Goal: Ask a question

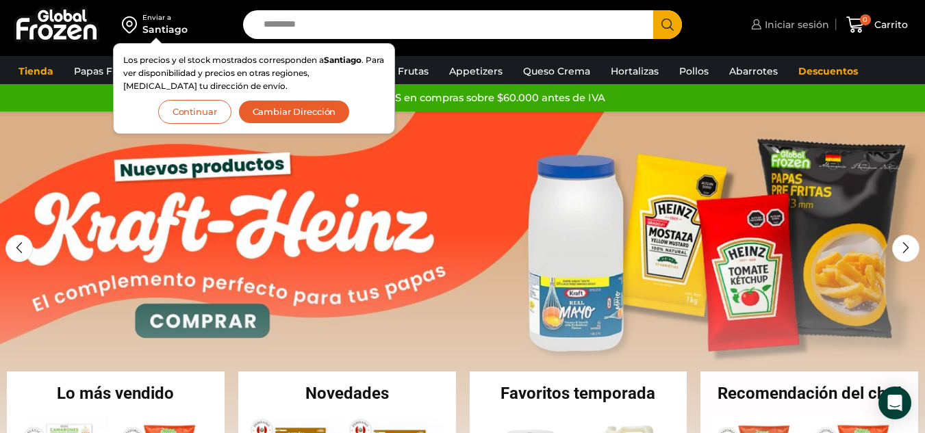
drag, startPoint x: 767, startPoint y: 24, endPoint x: 750, endPoint y: 14, distance: 19.6
click at [767, 23] on span "Iniciar sesión" at bounding box center [795, 25] width 68 height 14
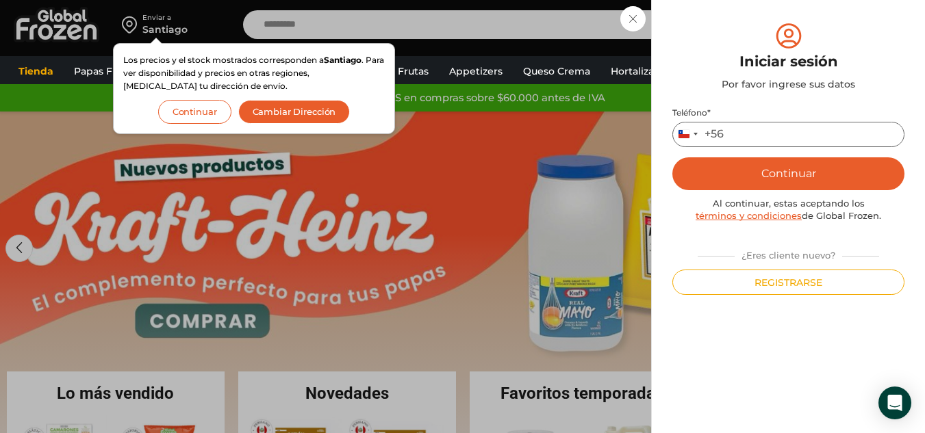
click at [755, 125] on input "Teléfono *" at bounding box center [788, 134] width 232 height 25
type input "*********"
click at [794, 169] on button "Continuar" at bounding box center [788, 173] width 232 height 33
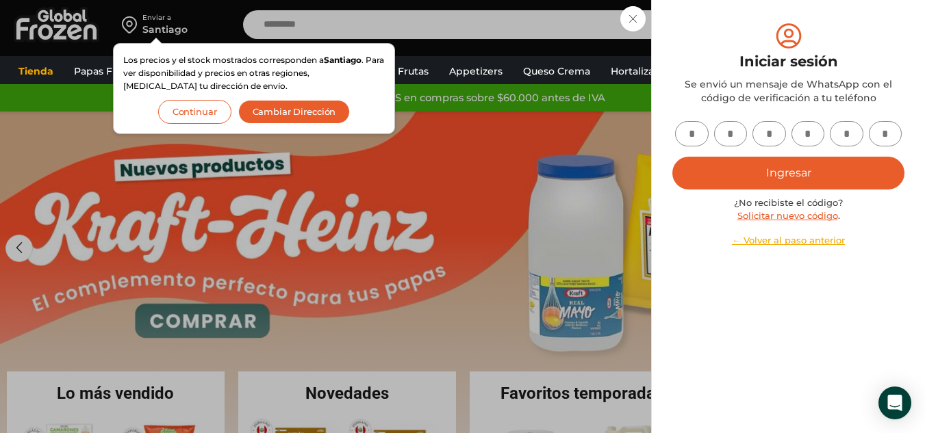
click at [684, 144] on input "text" at bounding box center [692, 133] width 34 height 25
type input "*"
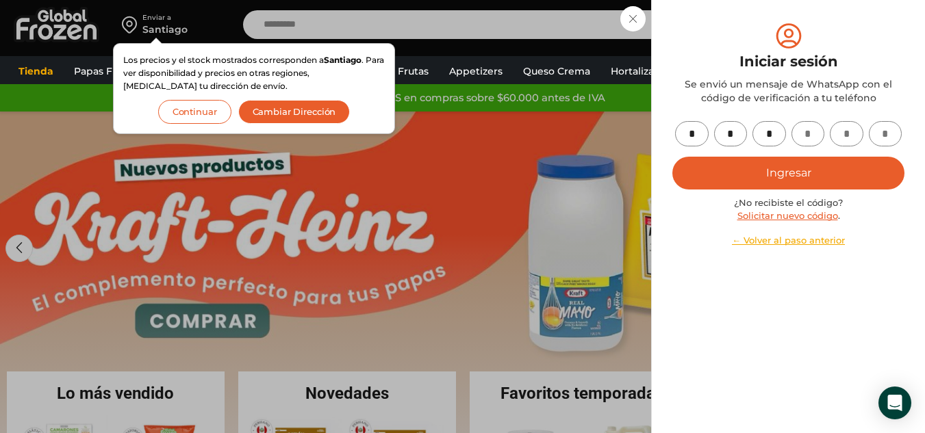
type input "*"
click at [709, 163] on button "Ingresar" at bounding box center [788, 173] width 232 height 33
click at [740, 170] on button "Ingresar" at bounding box center [788, 173] width 232 height 33
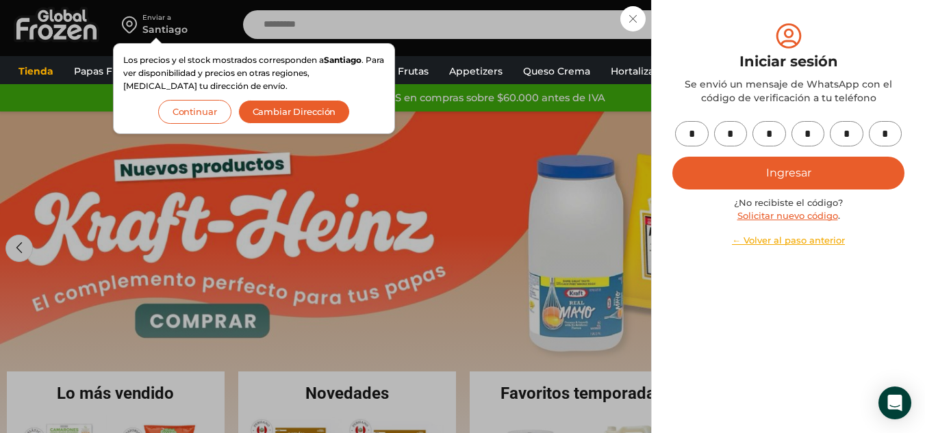
click at [740, 170] on button "Ingresar" at bounding box center [788, 173] width 232 height 33
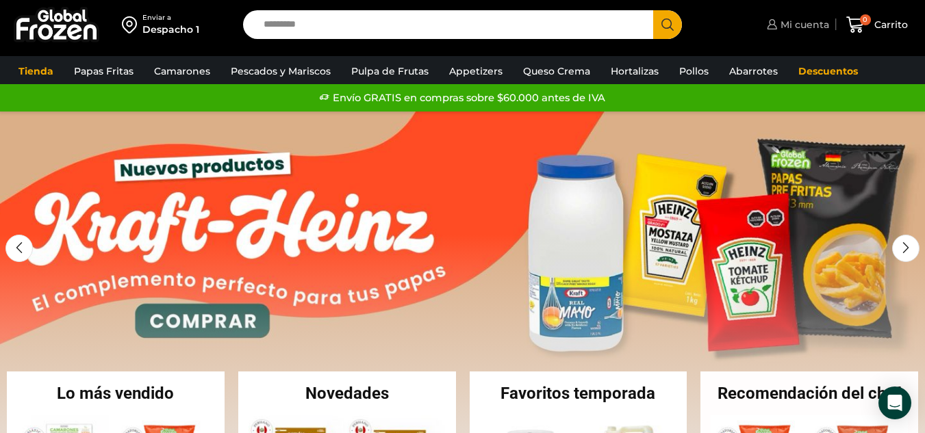
click at [802, 26] on span "Mi cuenta" at bounding box center [803, 25] width 52 height 14
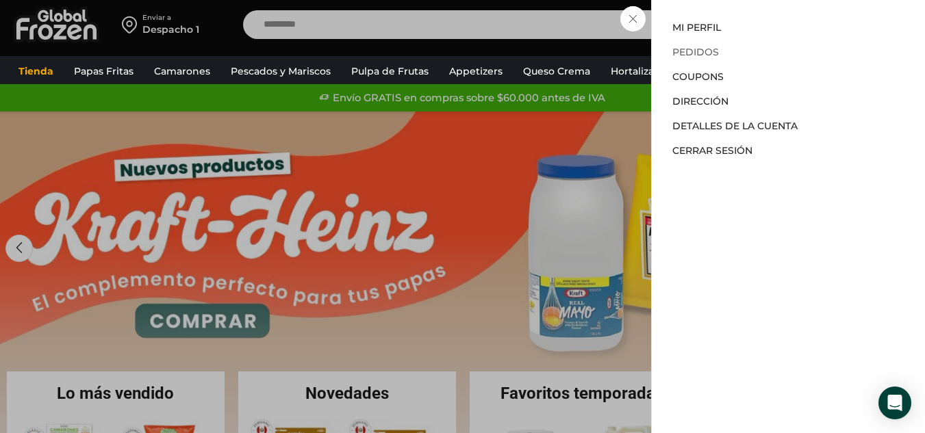
click at [696, 54] on link "Pedidos" at bounding box center [695, 52] width 47 height 12
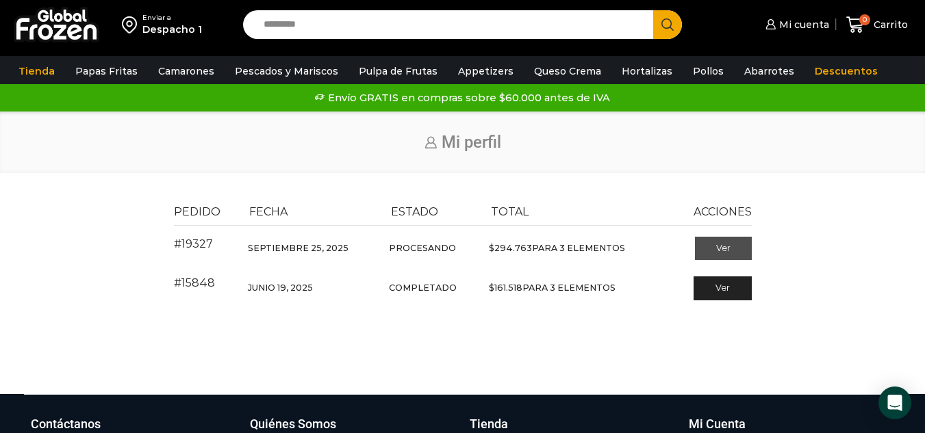
click at [704, 251] on link "Ver" at bounding box center [723, 248] width 57 height 23
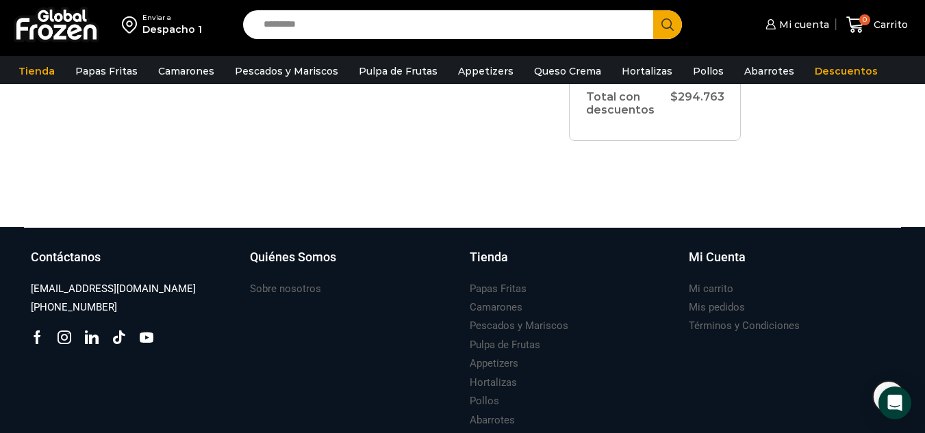
scroll to position [737, 0]
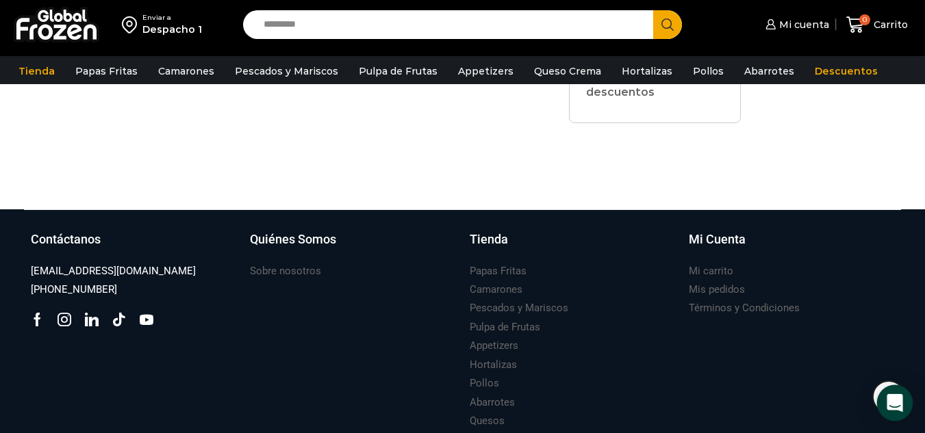
click at [898, 395] on div "Open Intercom Messenger" at bounding box center [895, 403] width 36 height 36
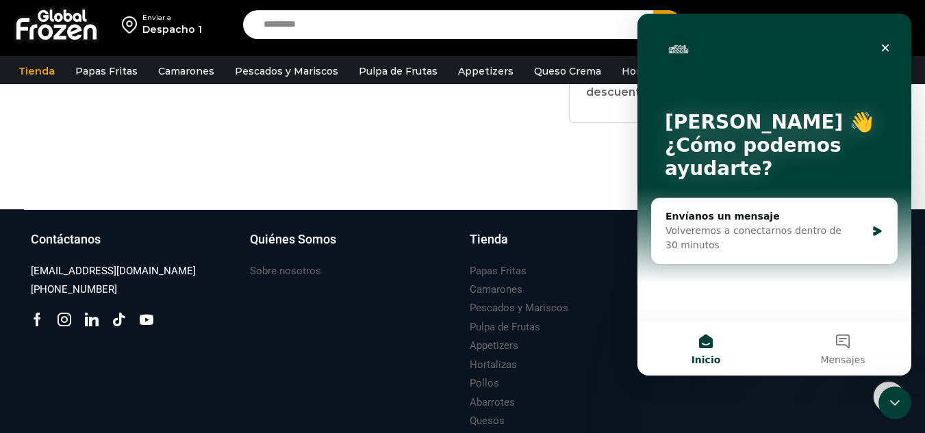
scroll to position [0, 0]
click at [749, 230] on div "Volveremos a conectarnos dentro de 30 minutos" at bounding box center [766, 238] width 201 height 29
click at [749, 230] on main "Hola Natalia 👋 ¿Cómo podemos ayudarte? Envíanos un mensaje Volveremos a conecta…" at bounding box center [774, 195] width 274 height 362
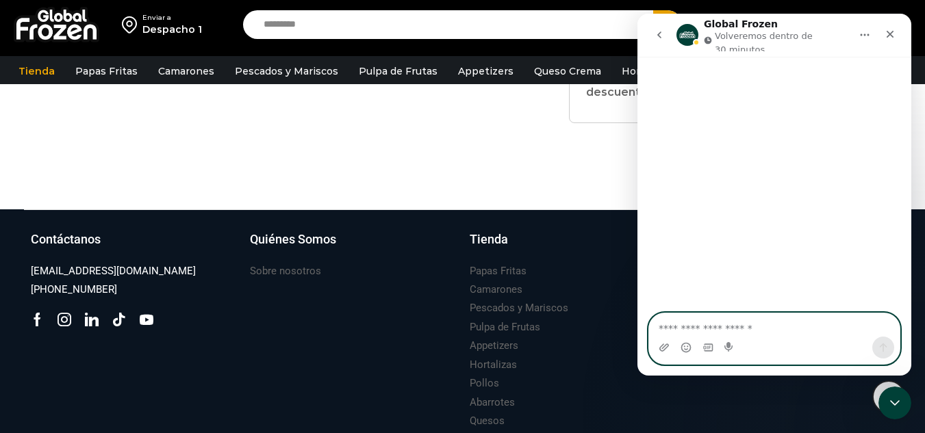
click at [722, 329] on textarea "Escribe un mensaje..." at bounding box center [774, 325] width 251 height 23
type textarea "**********"
click at [885, 355] on button "Enviar un mensaje…" at bounding box center [883, 348] width 22 height 22
click at [789, 327] on textarea "Escribe un mensaje..." at bounding box center [774, 325] width 251 height 23
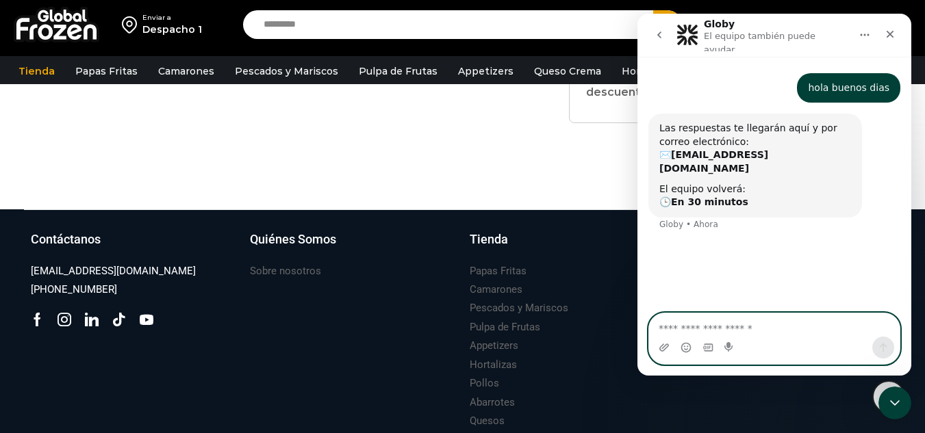
click at [694, 327] on textarea "Escribe un mensaje..." at bounding box center [774, 325] width 251 height 23
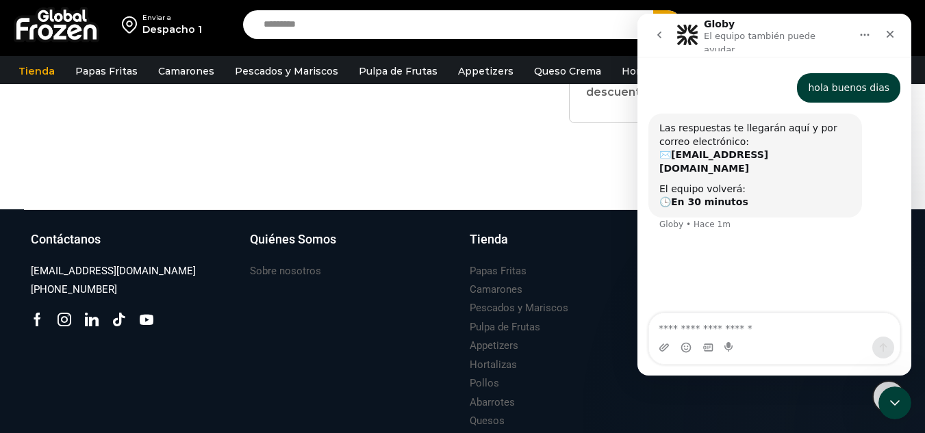
click at [713, 339] on div "Intercom Messenger" at bounding box center [708, 348] width 11 height 22
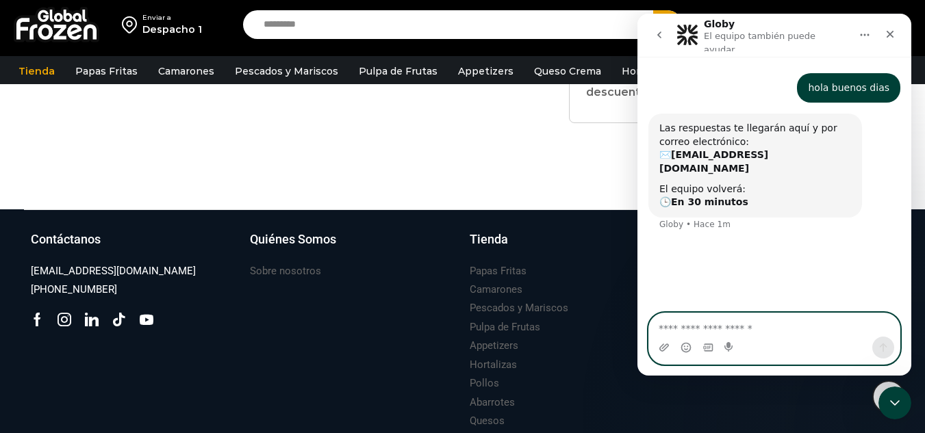
click at [715, 329] on textarea "Escribe un mensaje..." at bounding box center [774, 325] width 251 height 23
type textarea "**********"
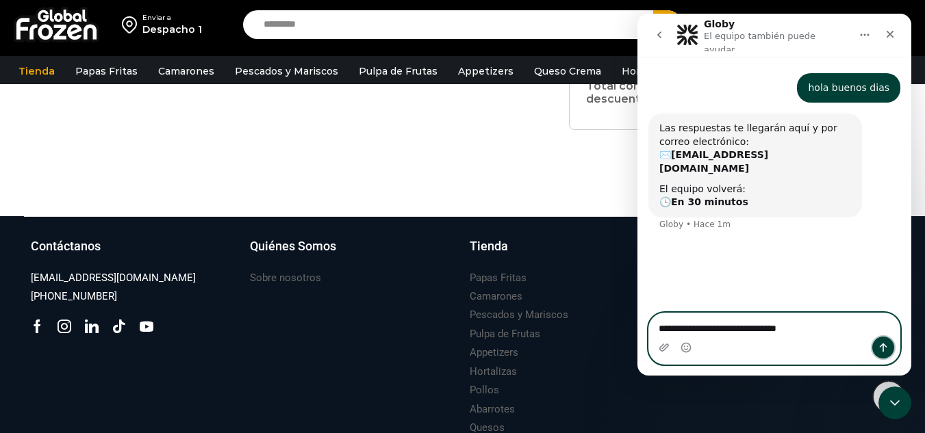
click at [879, 344] on icon "Enviar un mensaje…" at bounding box center [883, 347] width 11 height 11
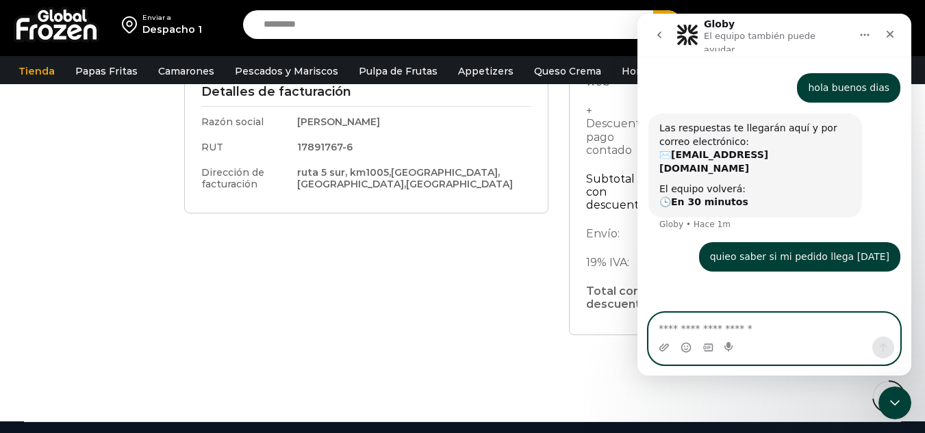
scroll to position [593, 0]
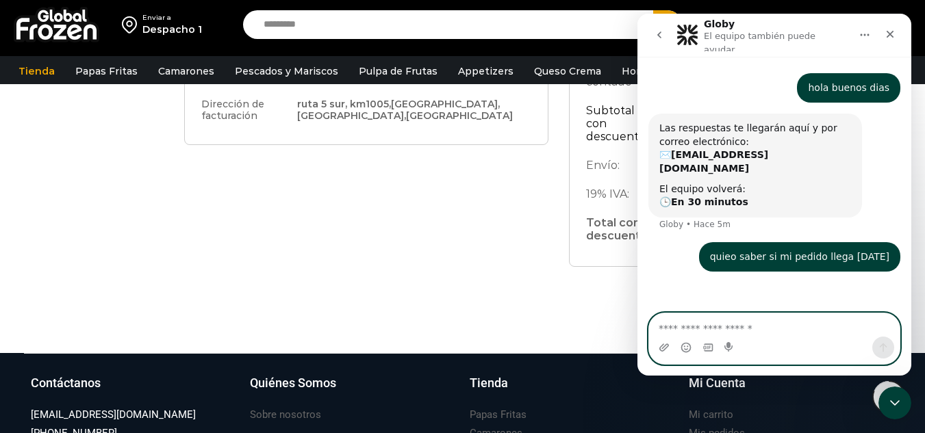
click at [726, 332] on textarea "Escribe un mensaje..." at bounding box center [774, 325] width 251 height 23
